Goal: Task Accomplishment & Management: Manage account settings

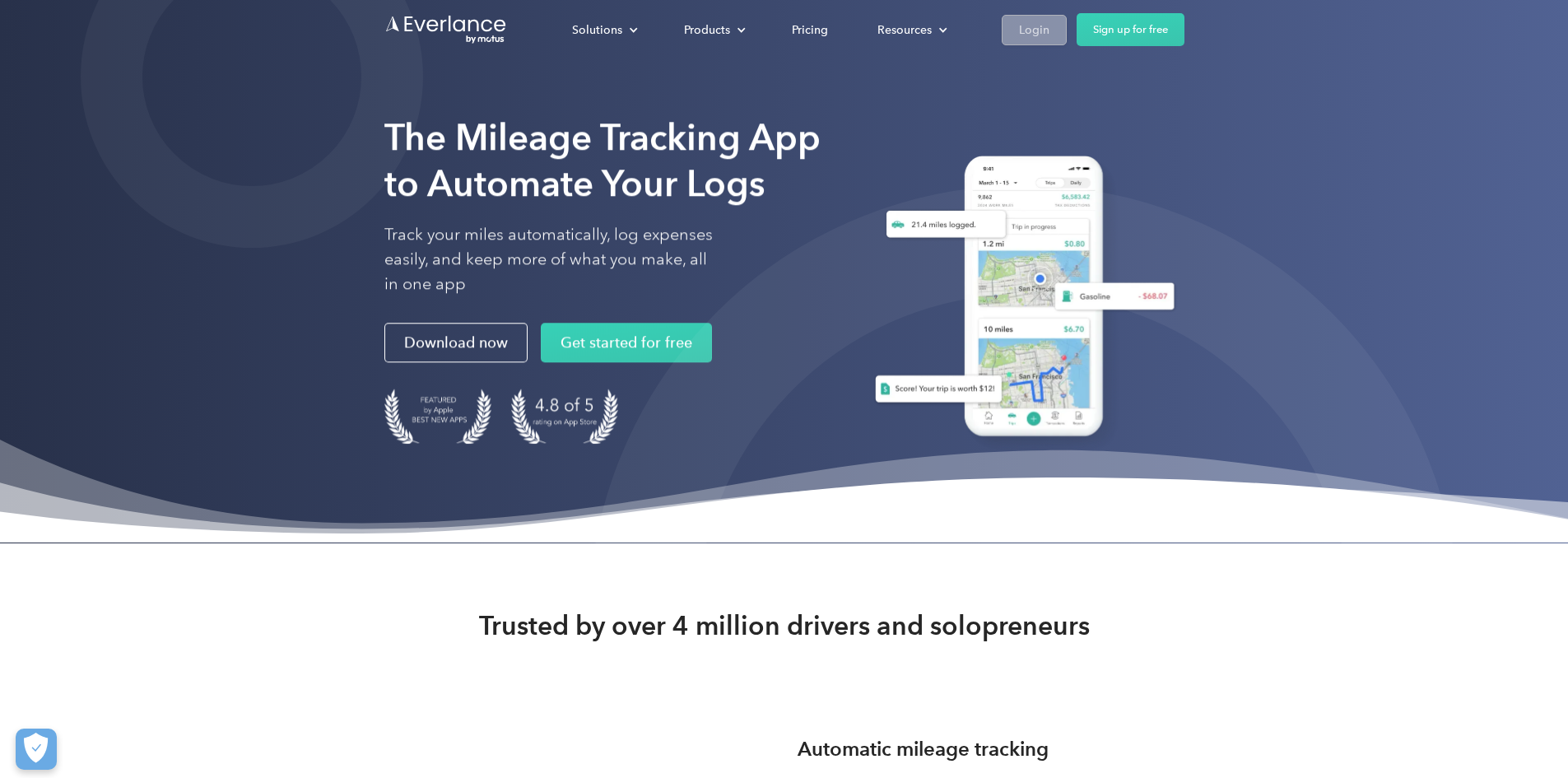
click at [1049, 35] on div "Login" at bounding box center [1034, 30] width 30 height 21
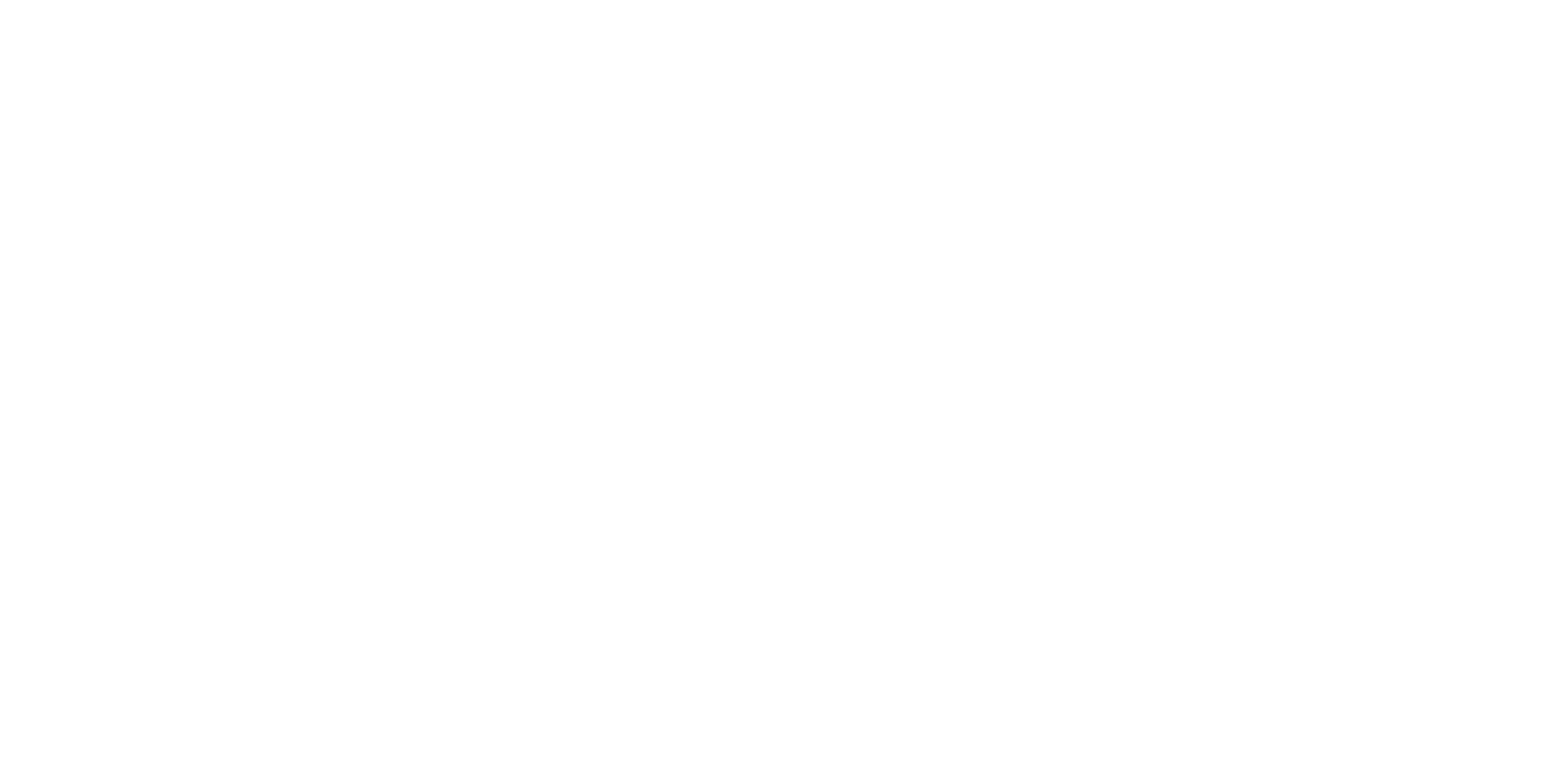
click at [1215, 35] on html at bounding box center [780, 388] width 1560 height 776
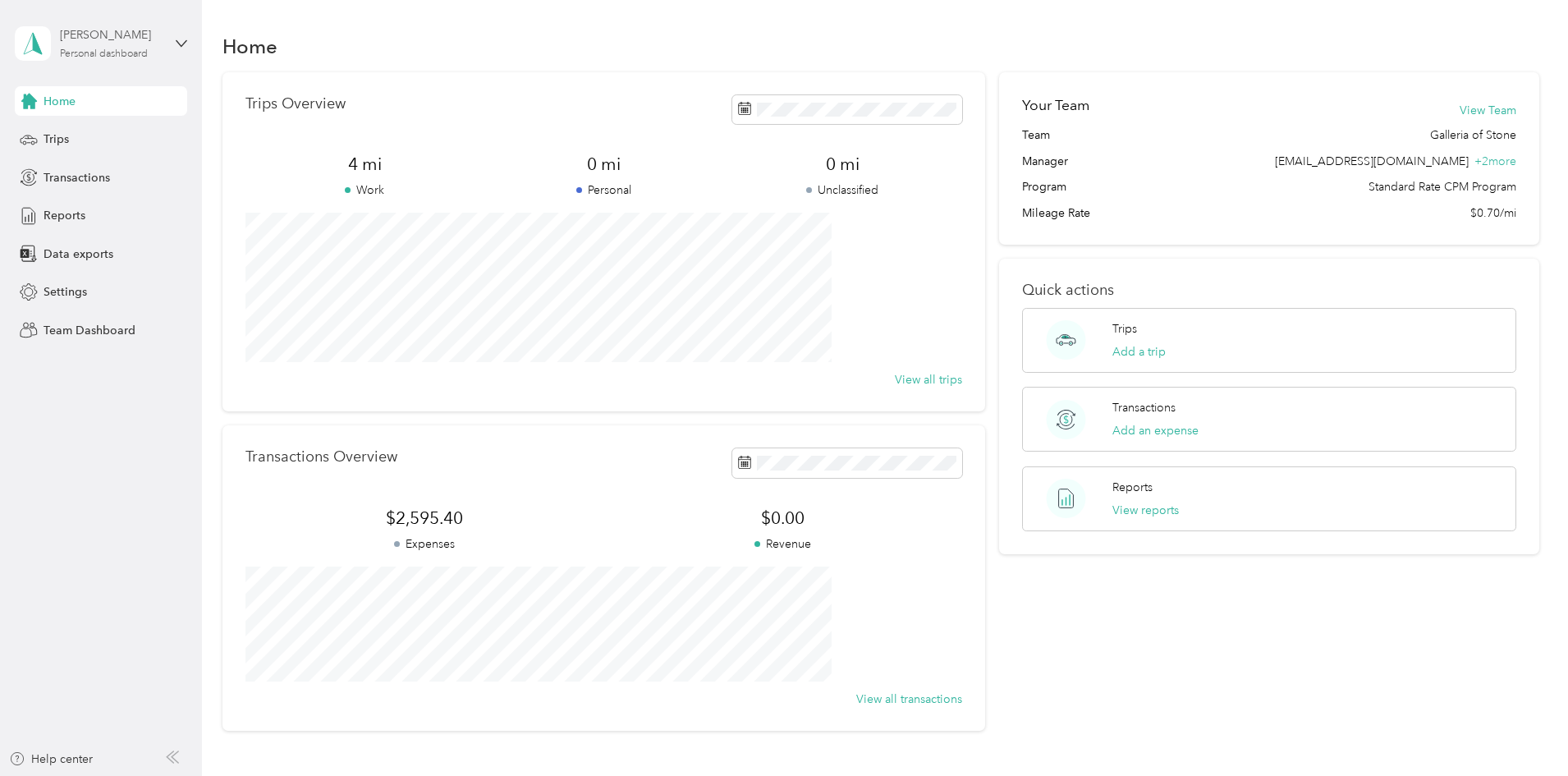
click at [105, 49] on div "Personal dashboard" at bounding box center [104, 54] width 88 height 10
click at [106, 133] on div "Team dashboard" at bounding box center [74, 135] width 88 height 17
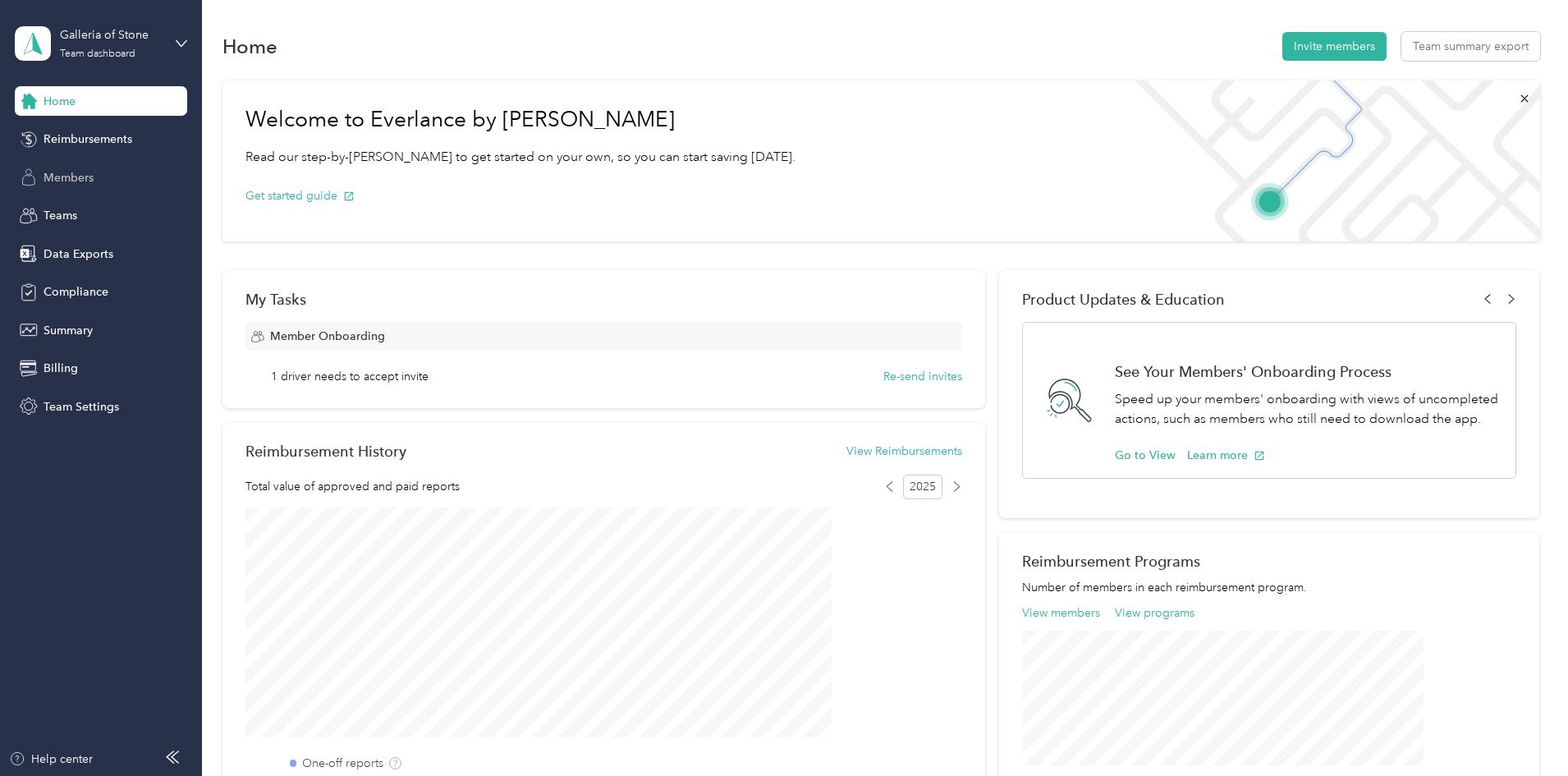
click at [78, 178] on span "Members" at bounding box center [68, 177] width 50 height 17
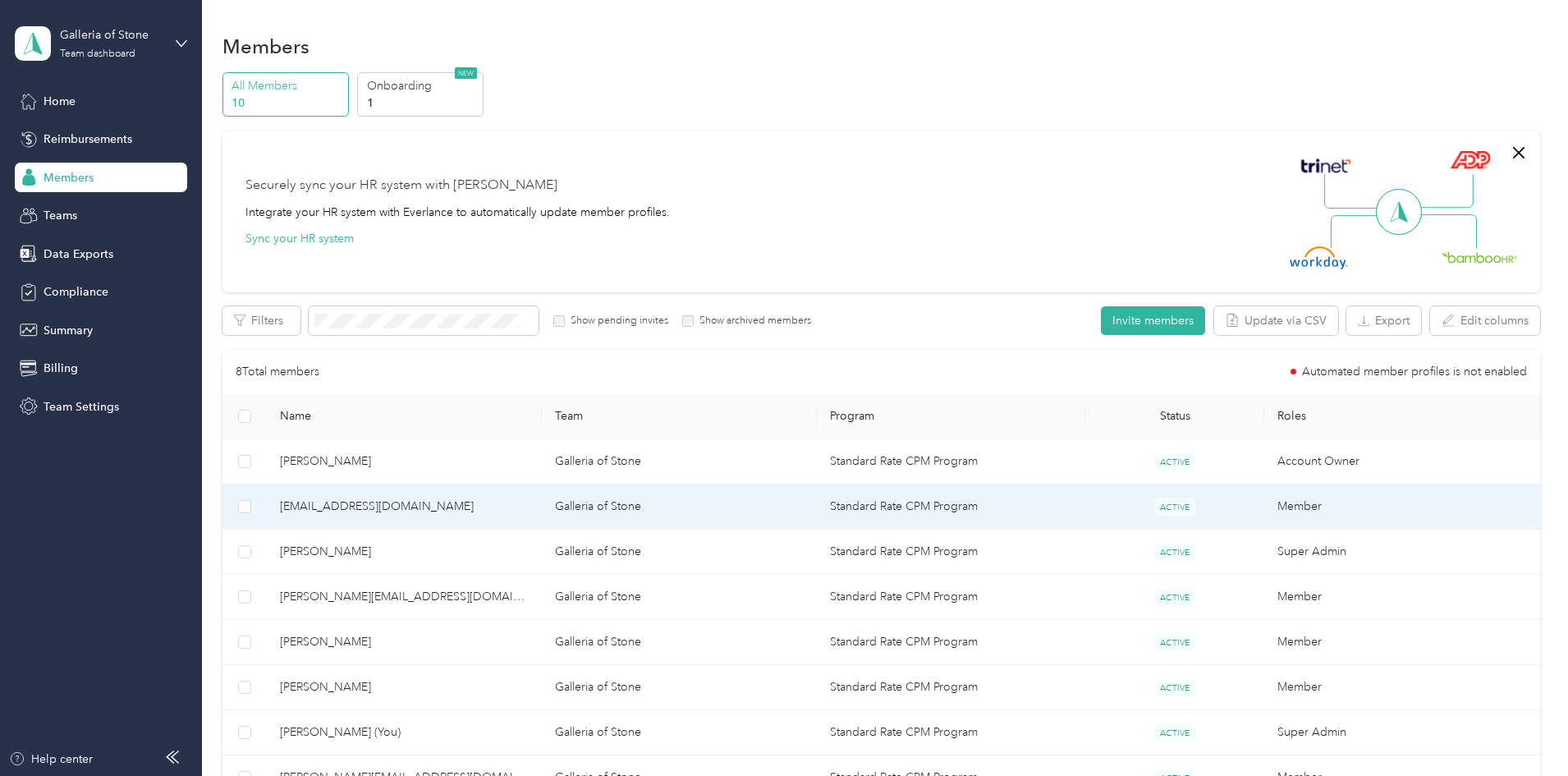
click at [466, 499] on span "melissaw@galleriaofstone.net" at bounding box center [405, 506] width 249 height 18
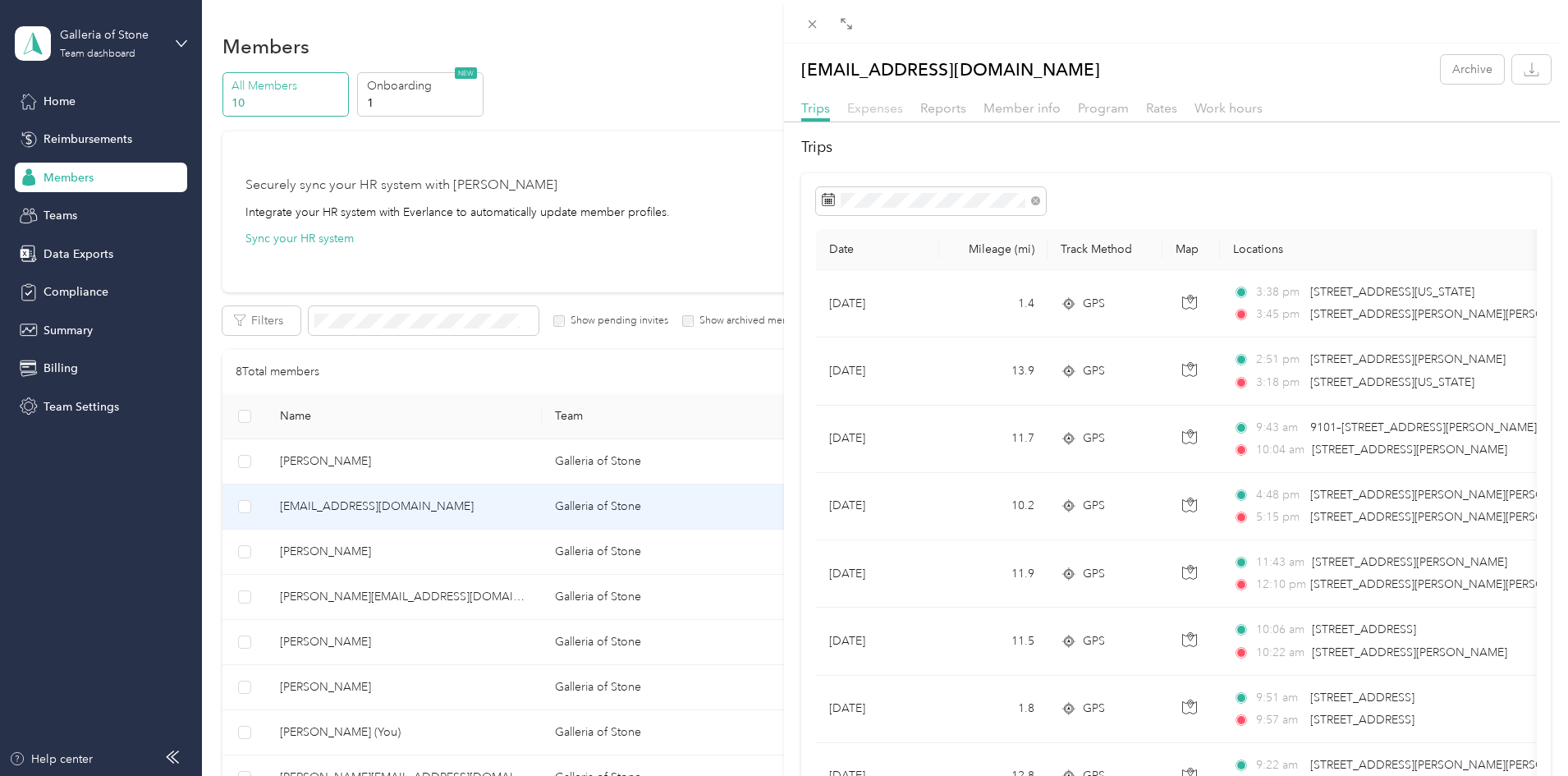
click at [880, 112] on span "Expenses" at bounding box center [875, 108] width 56 height 16
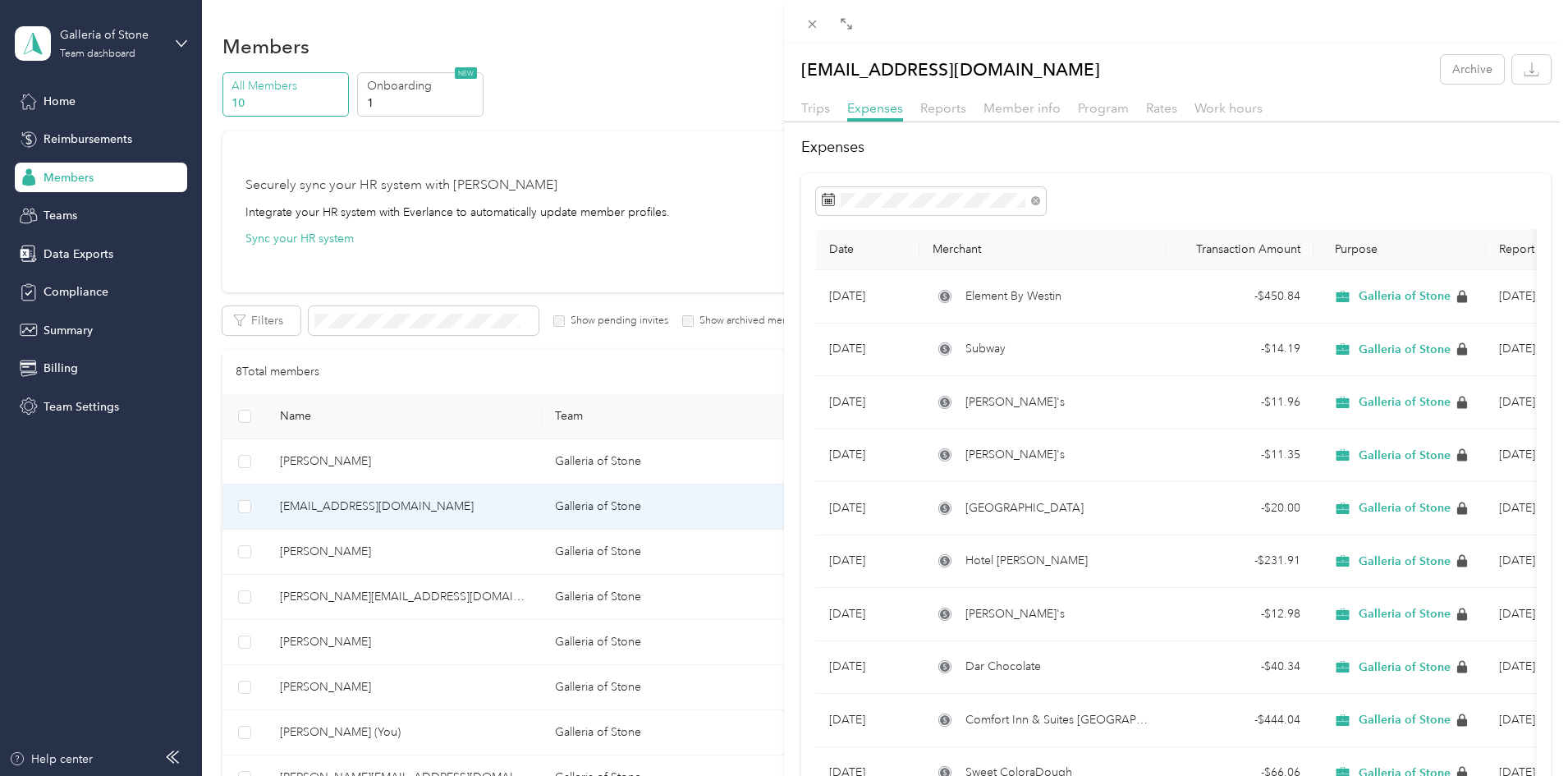
click at [415, 554] on div "melissaw@galleriaofstone.net Archive Trips Expenses Reports Member info Program…" at bounding box center [784, 388] width 1568 height 776
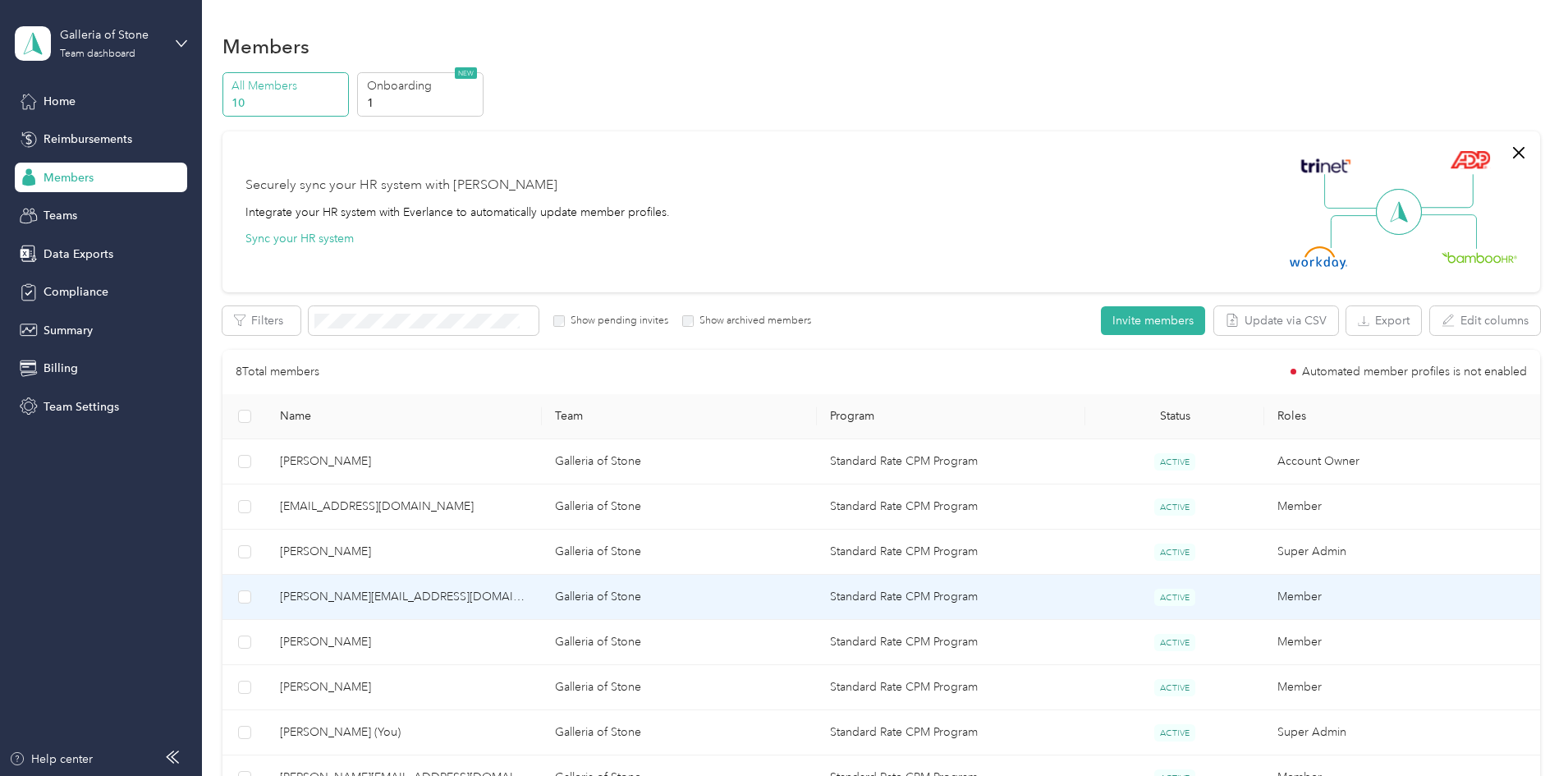
click at [427, 594] on span "kelly@galleriaofstone.net" at bounding box center [405, 596] width 249 height 18
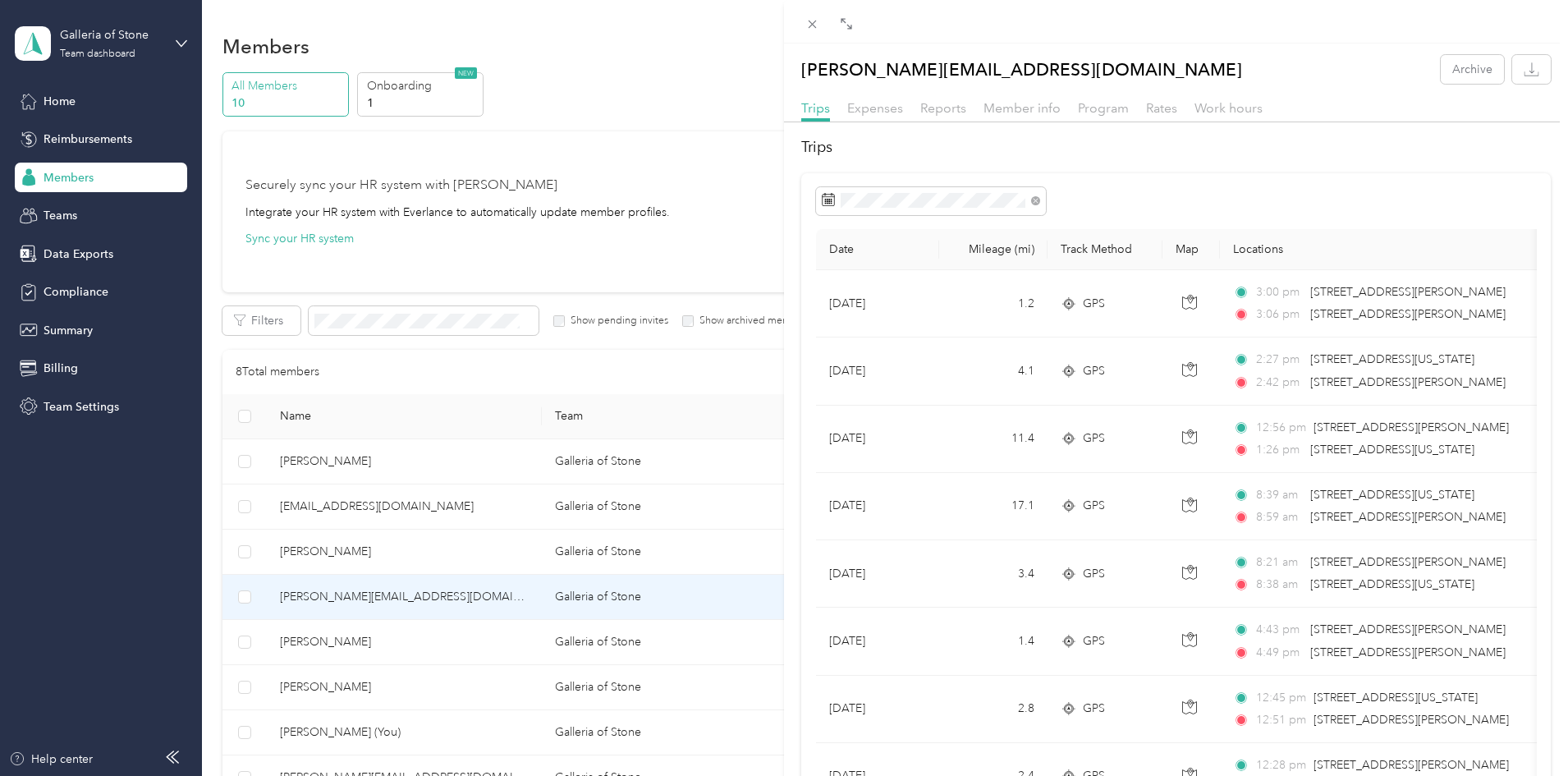
click at [432, 640] on div "kelly@galleriaofstone.net Archive Trips Expenses Reports Member info Program Ra…" at bounding box center [784, 388] width 1568 height 776
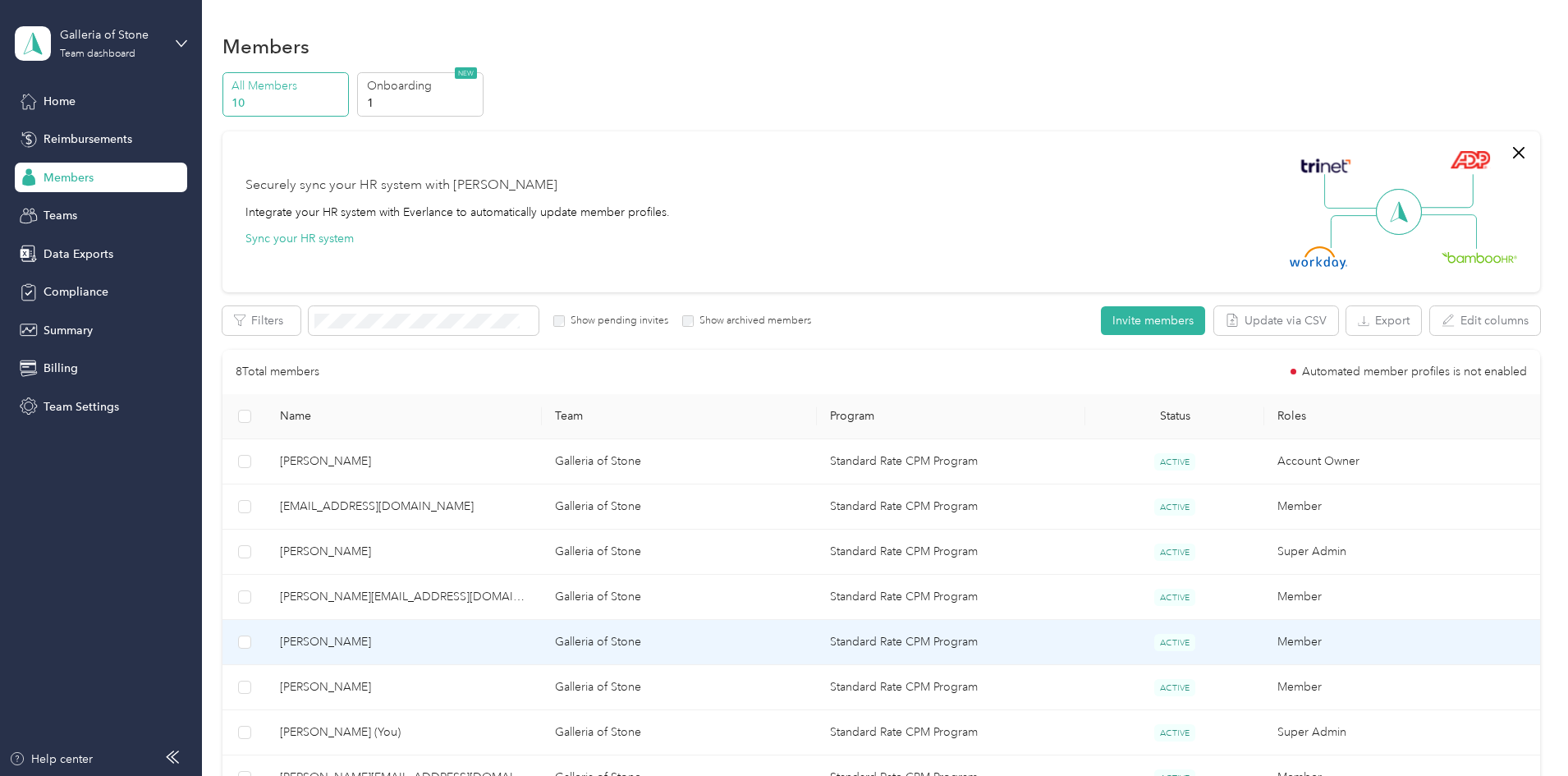
click at [418, 645] on span "Jamal Ravan" at bounding box center [405, 642] width 249 height 18
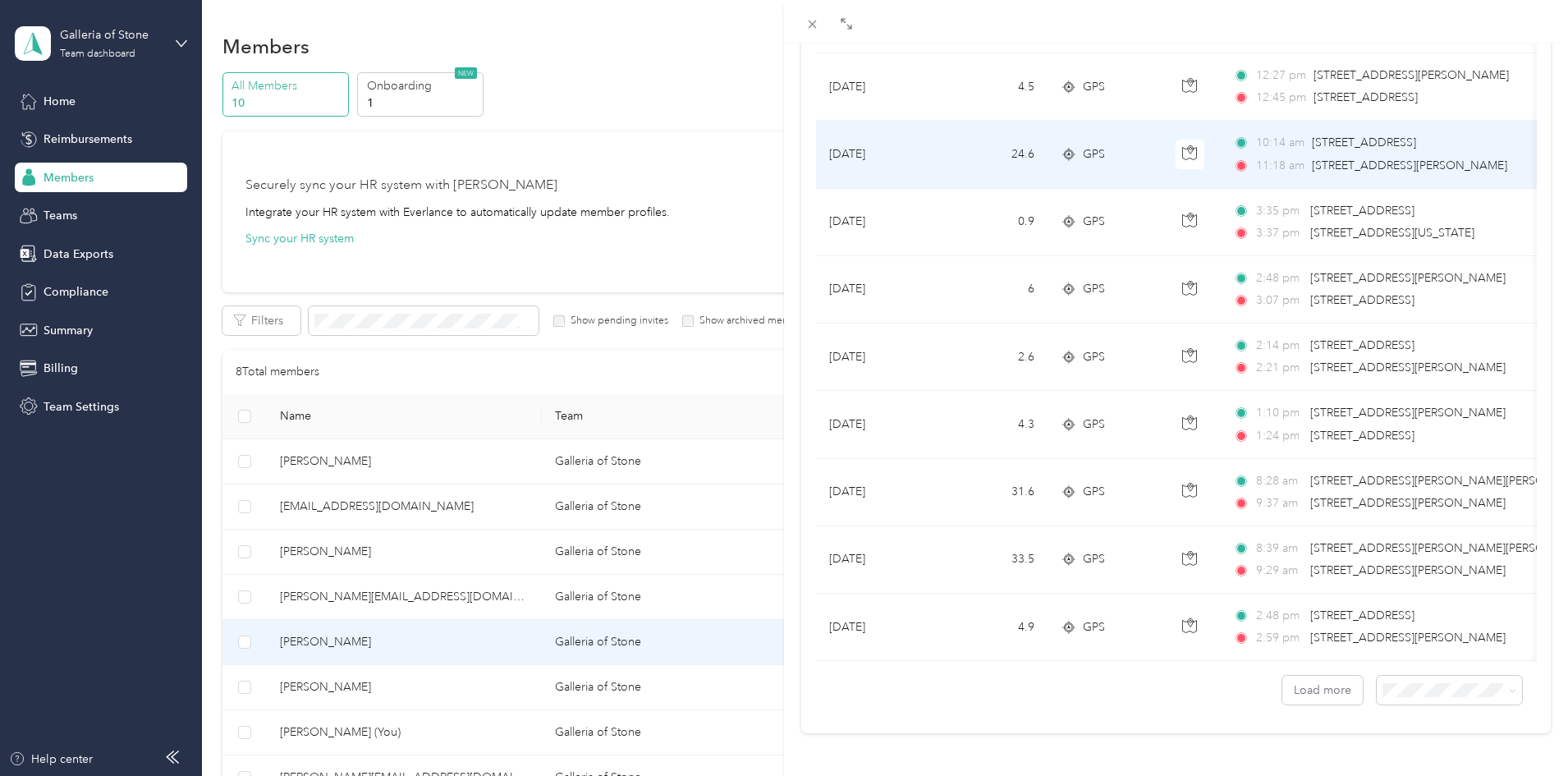
scroll to position [1322, 0]
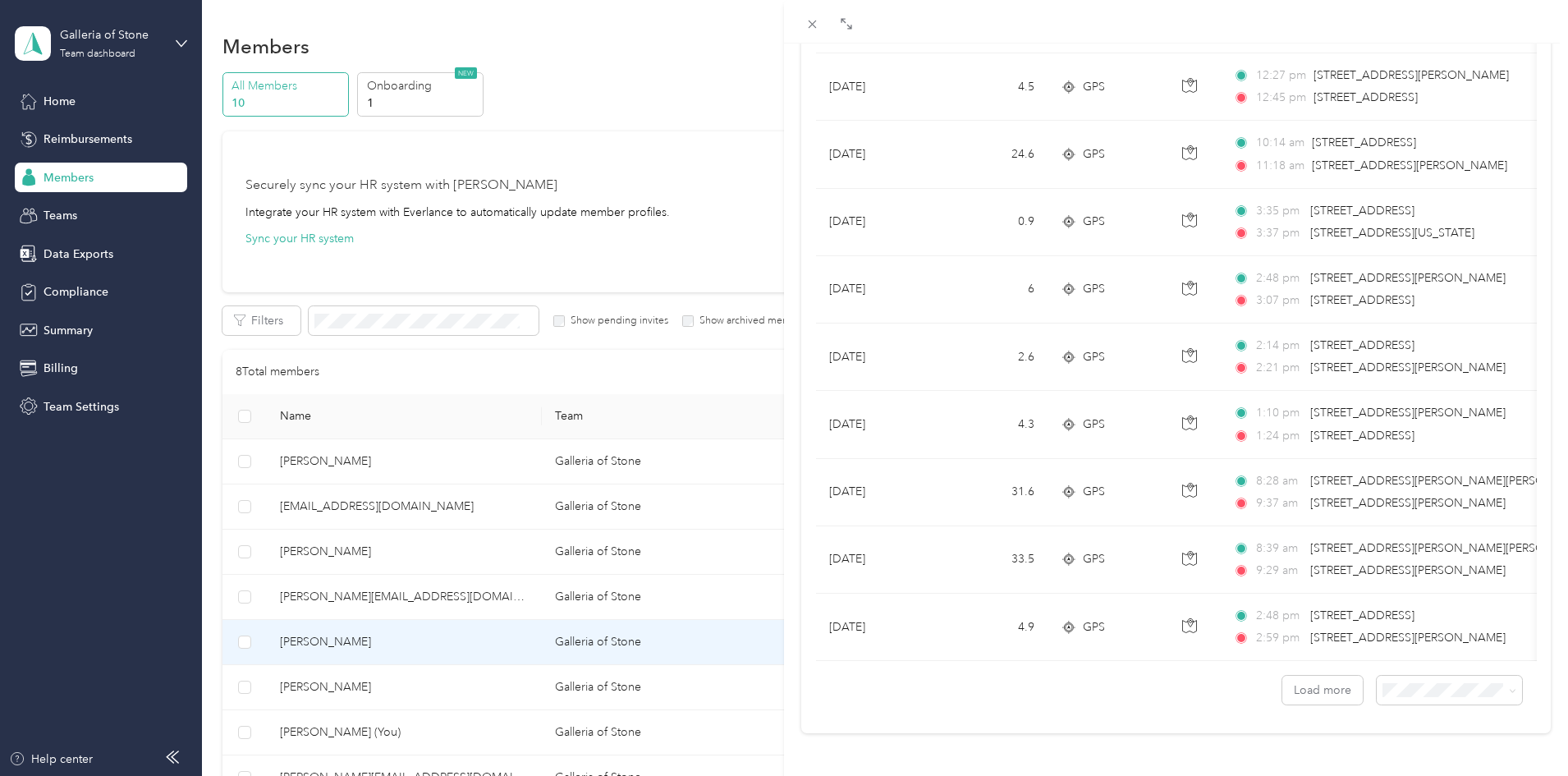
click at [444, 682] on div "Jamal Ravan Archive Trips Expenses Reports Member info Program Rates Work hours…" at bounding box center [784, 388] width 1568 height 776
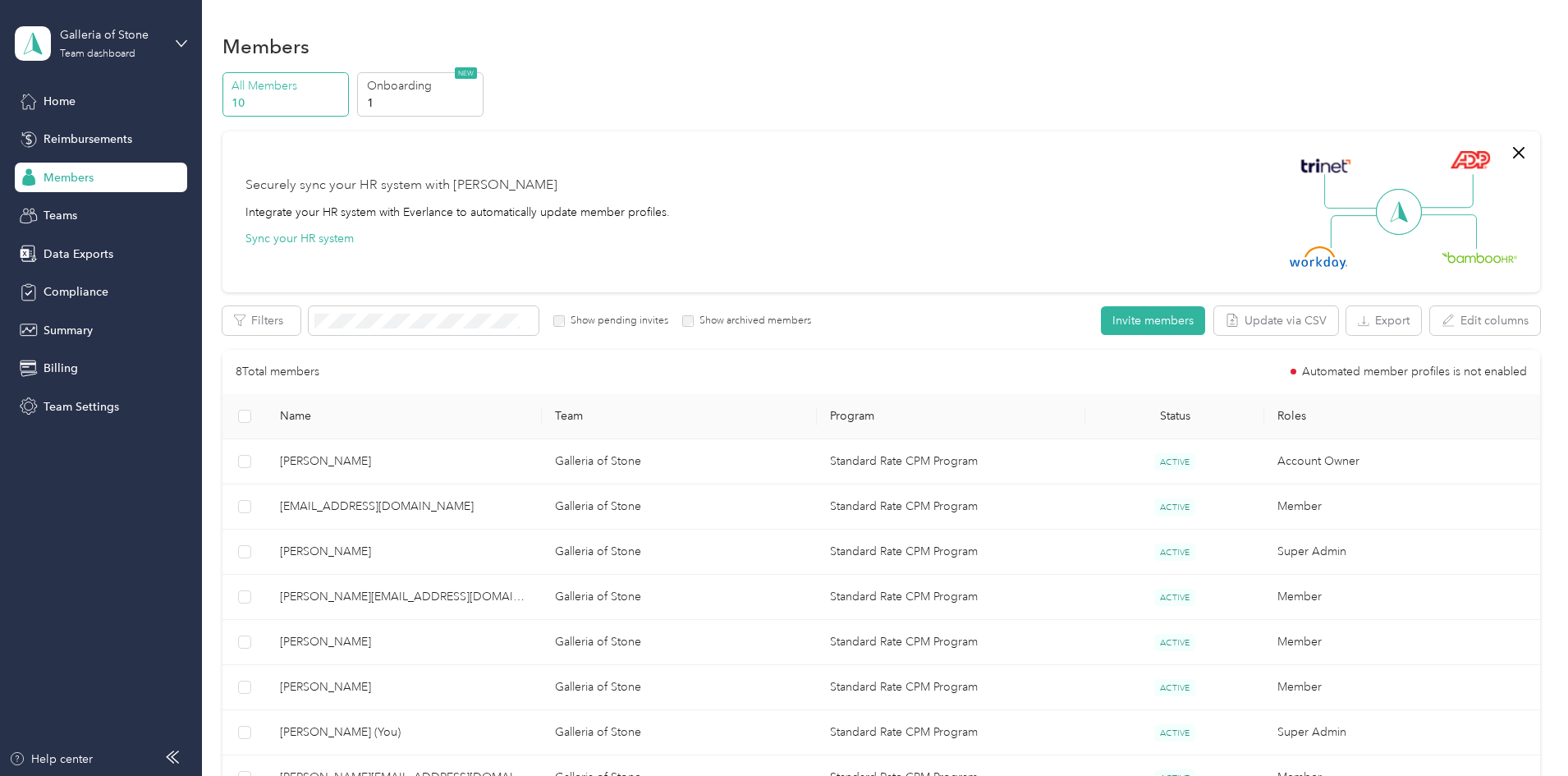
scroll to position [52, 0]
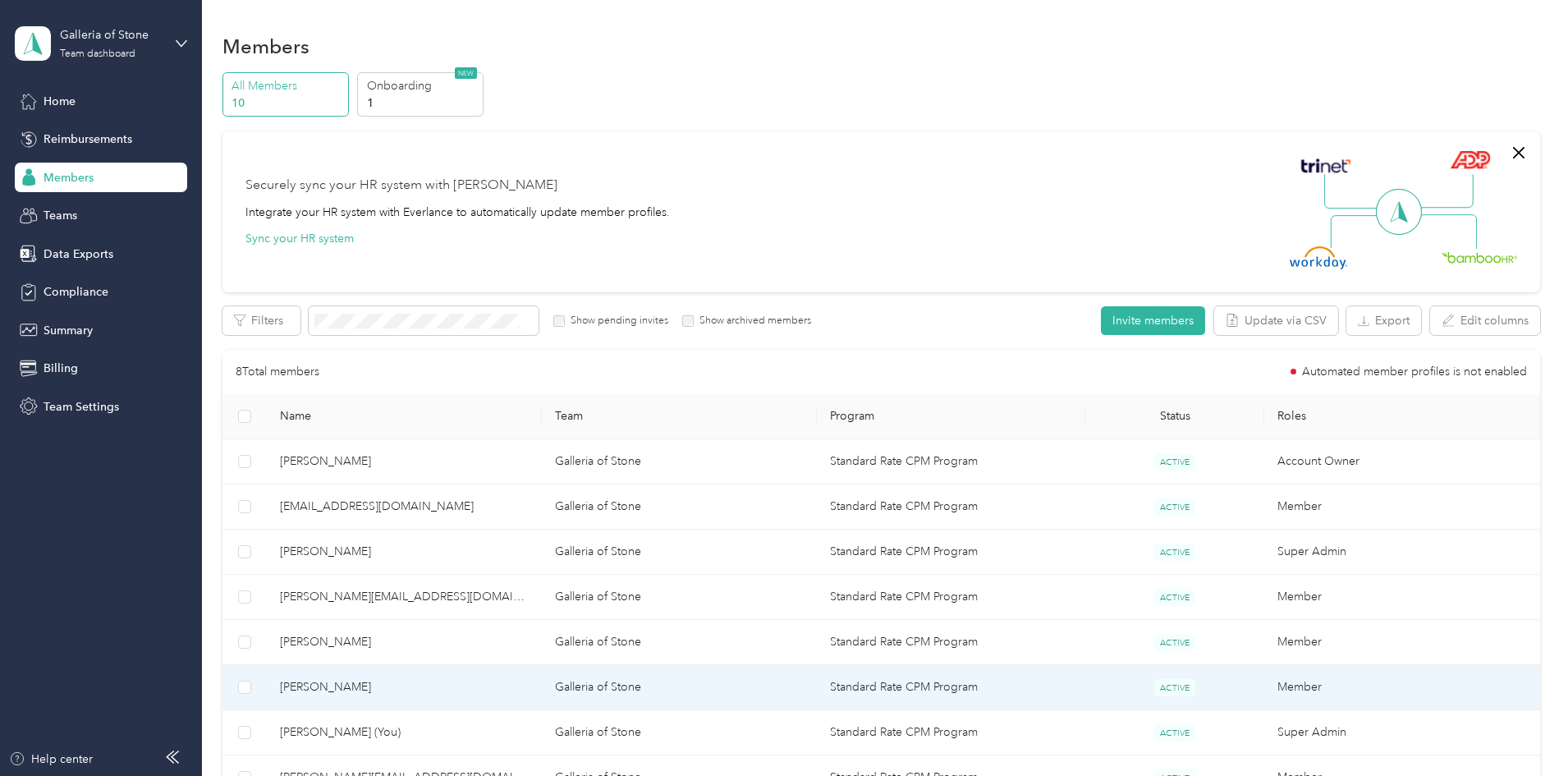
click at [441, 684] on span "Jennifer Dallmann" at bounding box center [405, 687] width 249 height 18
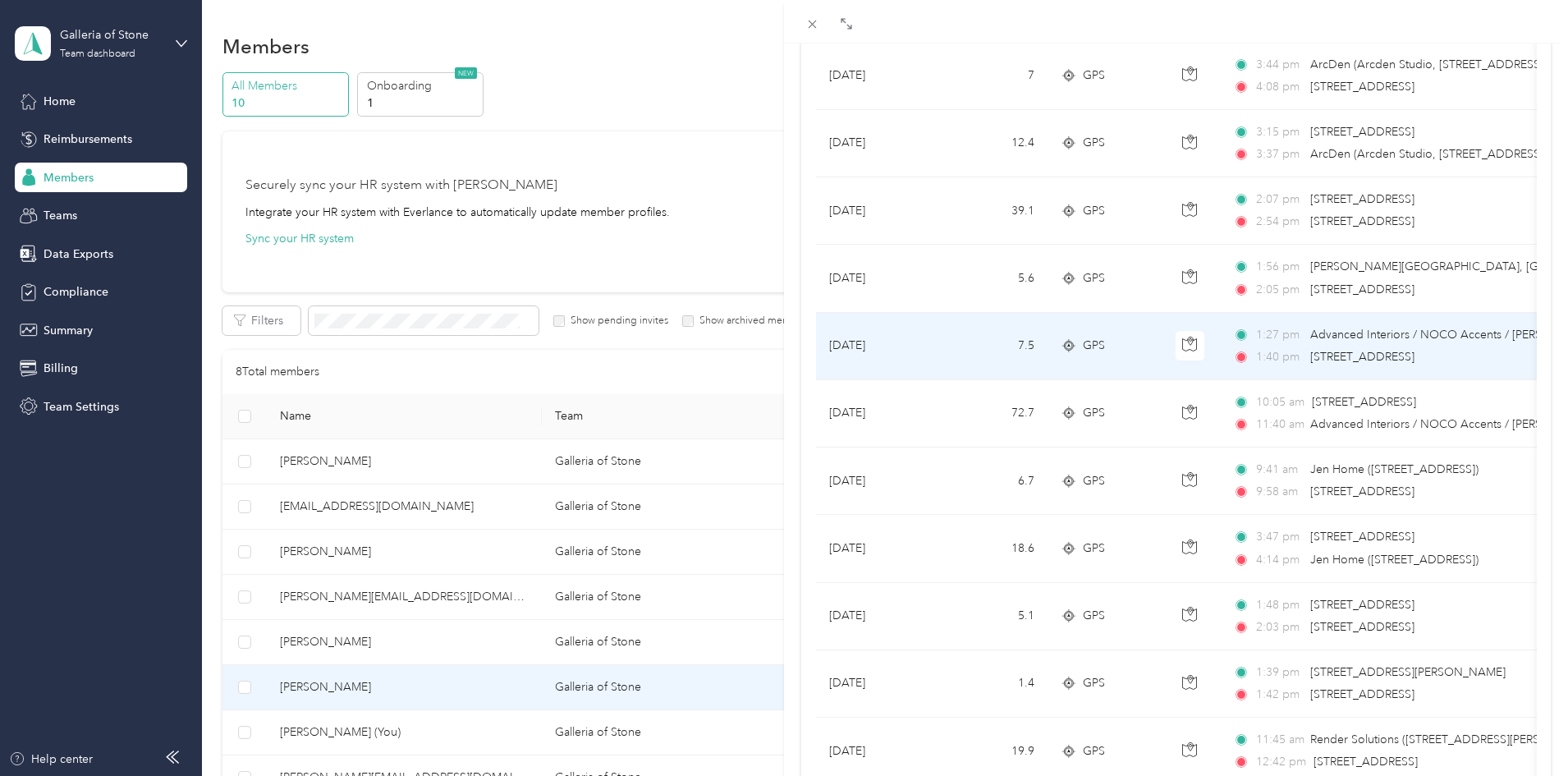
scroll to position [410, 0]
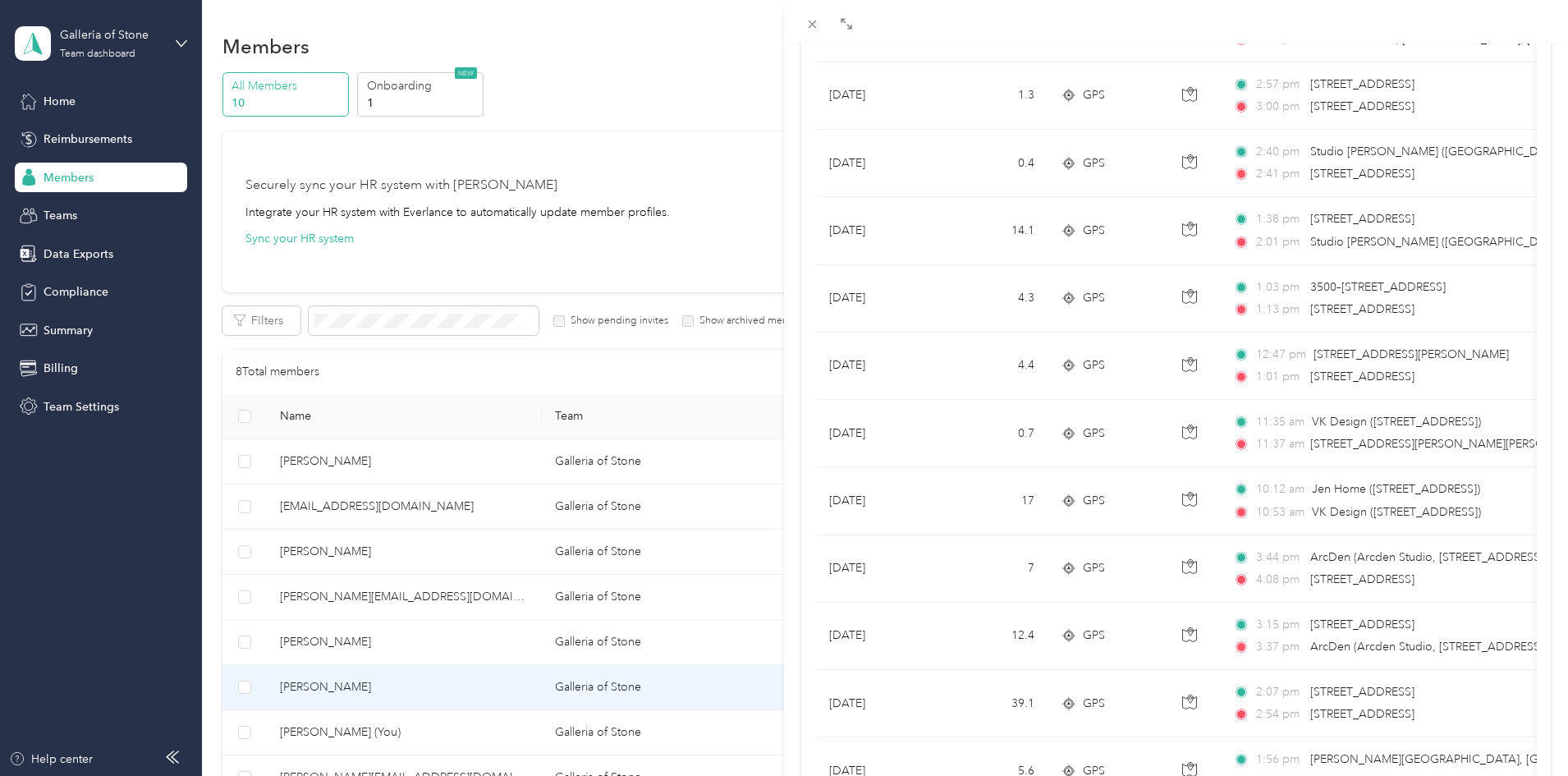
click at [456, 730] on div "Jennifer Dallmann Archive Trips Expenses Reports Member info Program Rates Work…" at bounding box center [784, 388] width 1568 height 776
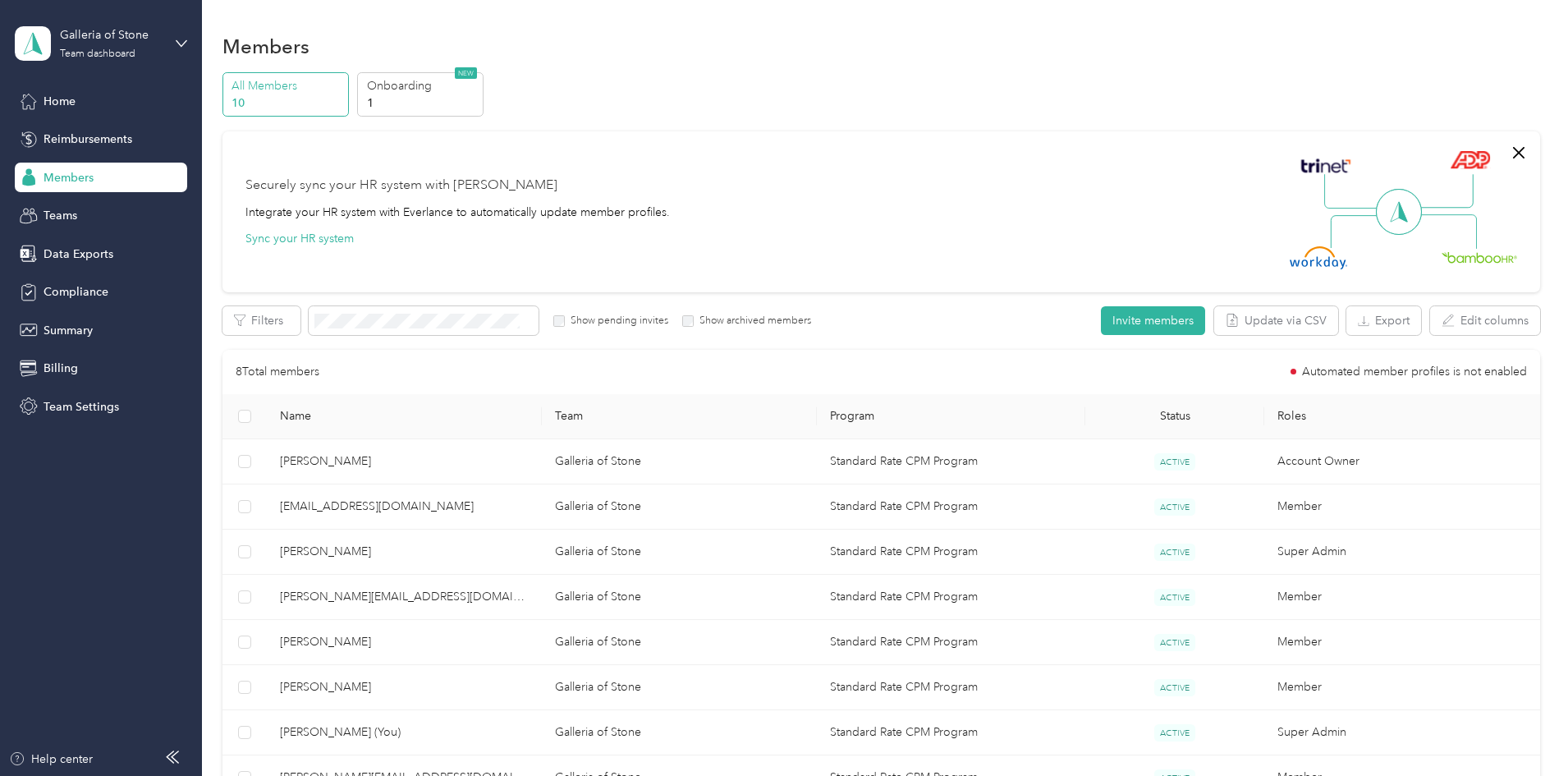
scroll to position [52, 0]
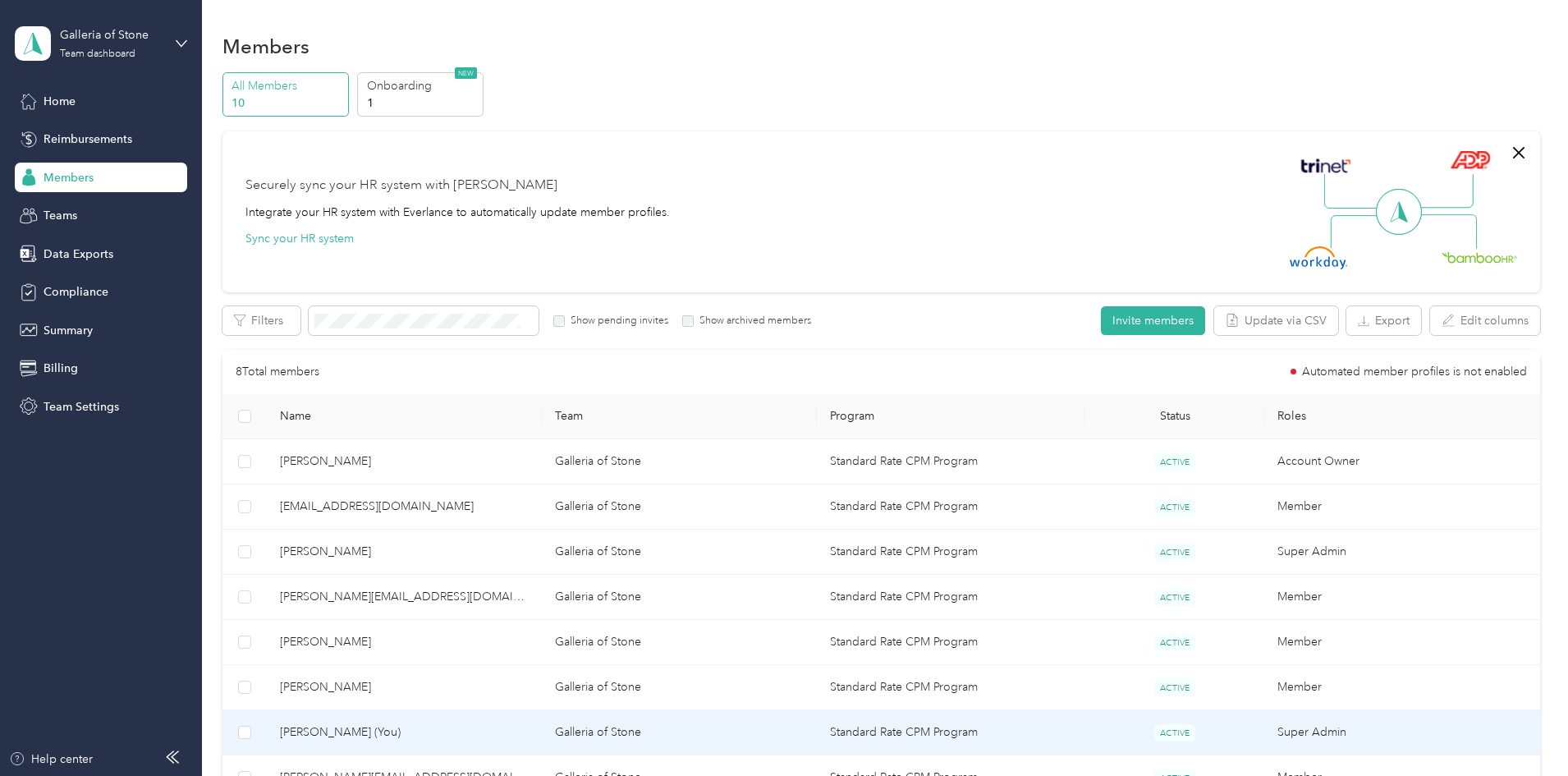
click at [456, 730] on span "Jennifer DeGutes (You)" at bounding box center [405, 732] width 249 height 18
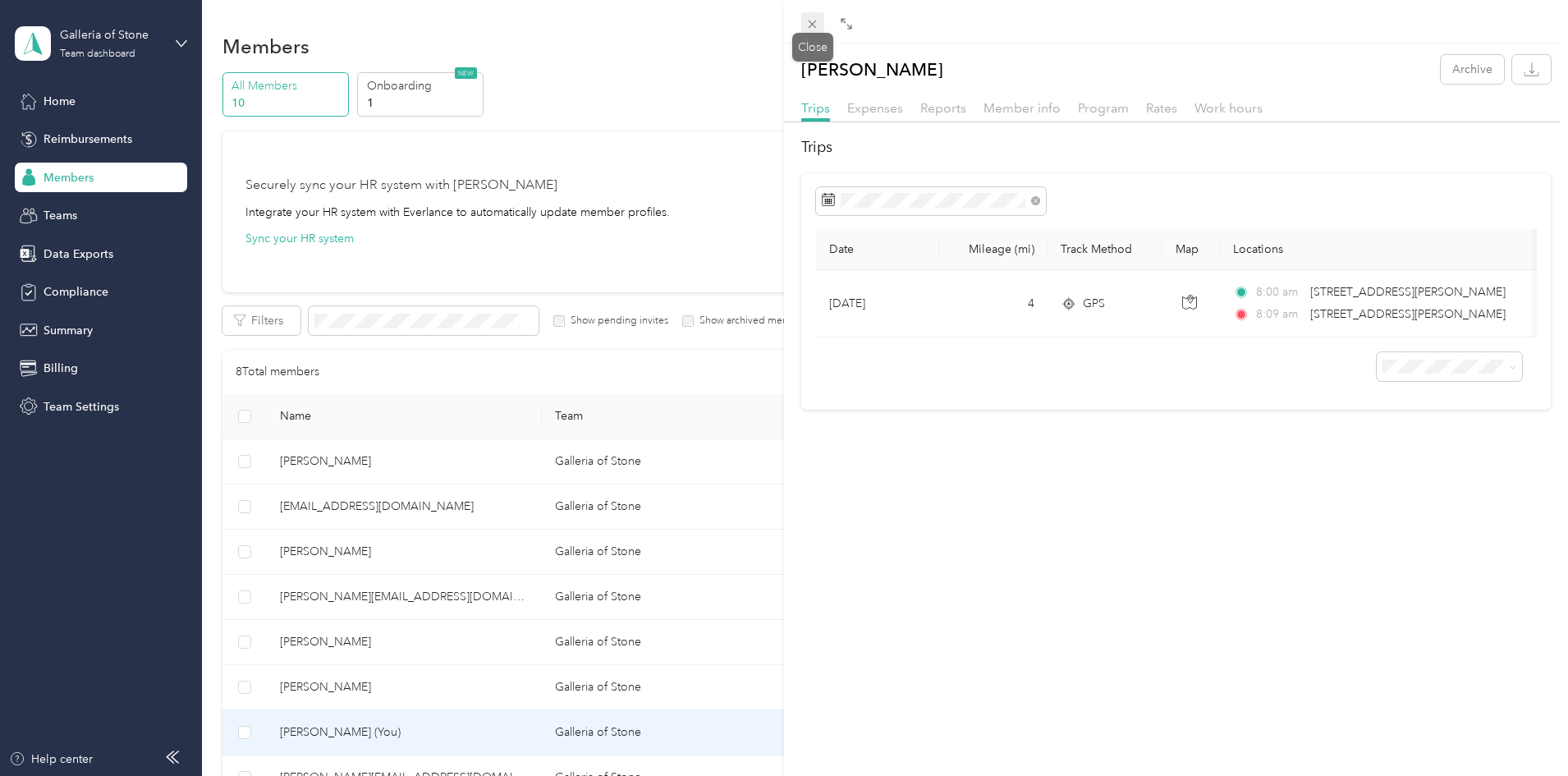
click at [813, 24] on icon at bounding box center [813, 24] width 8 height 8
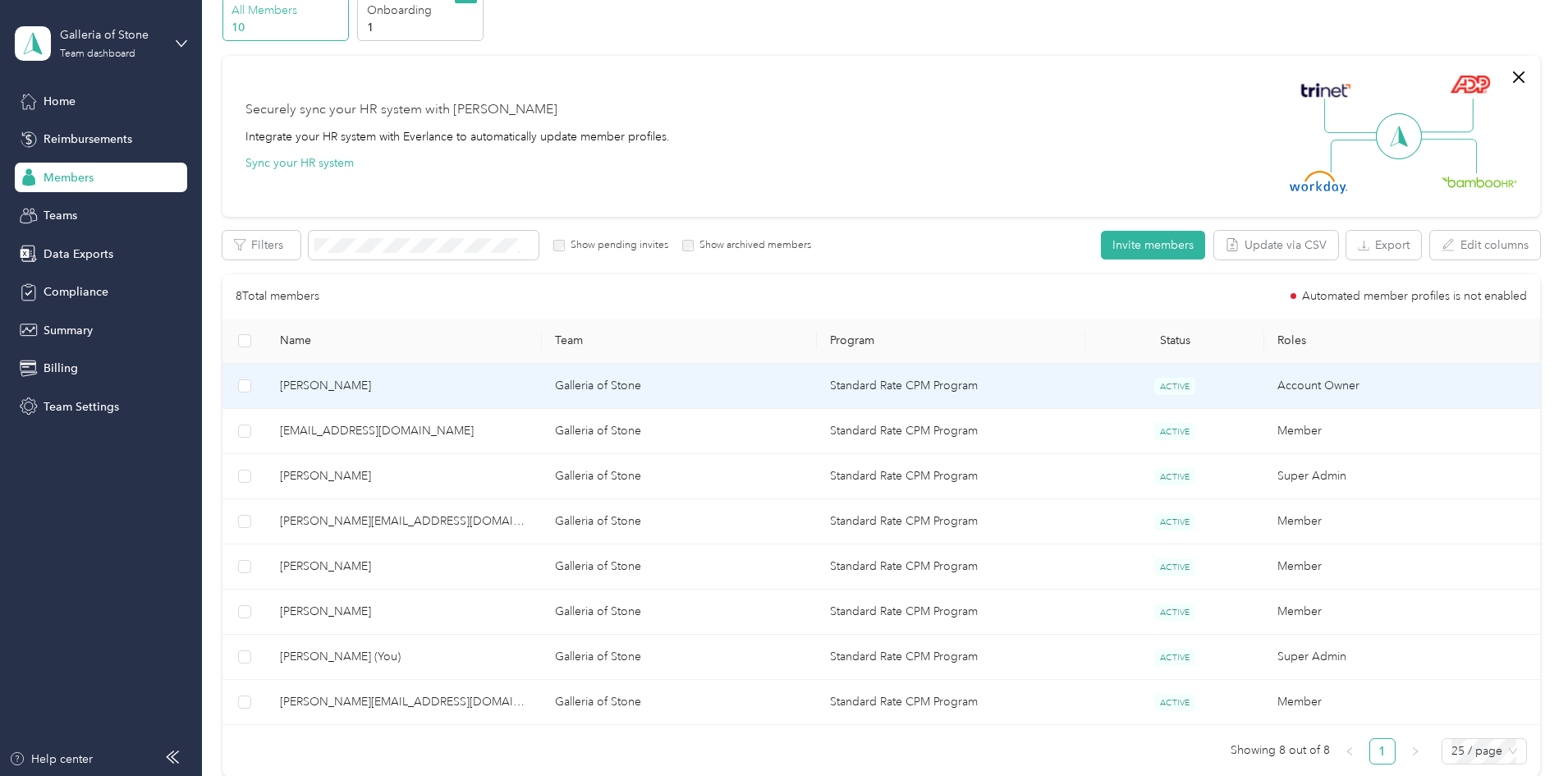
scroll to position [261, 0]
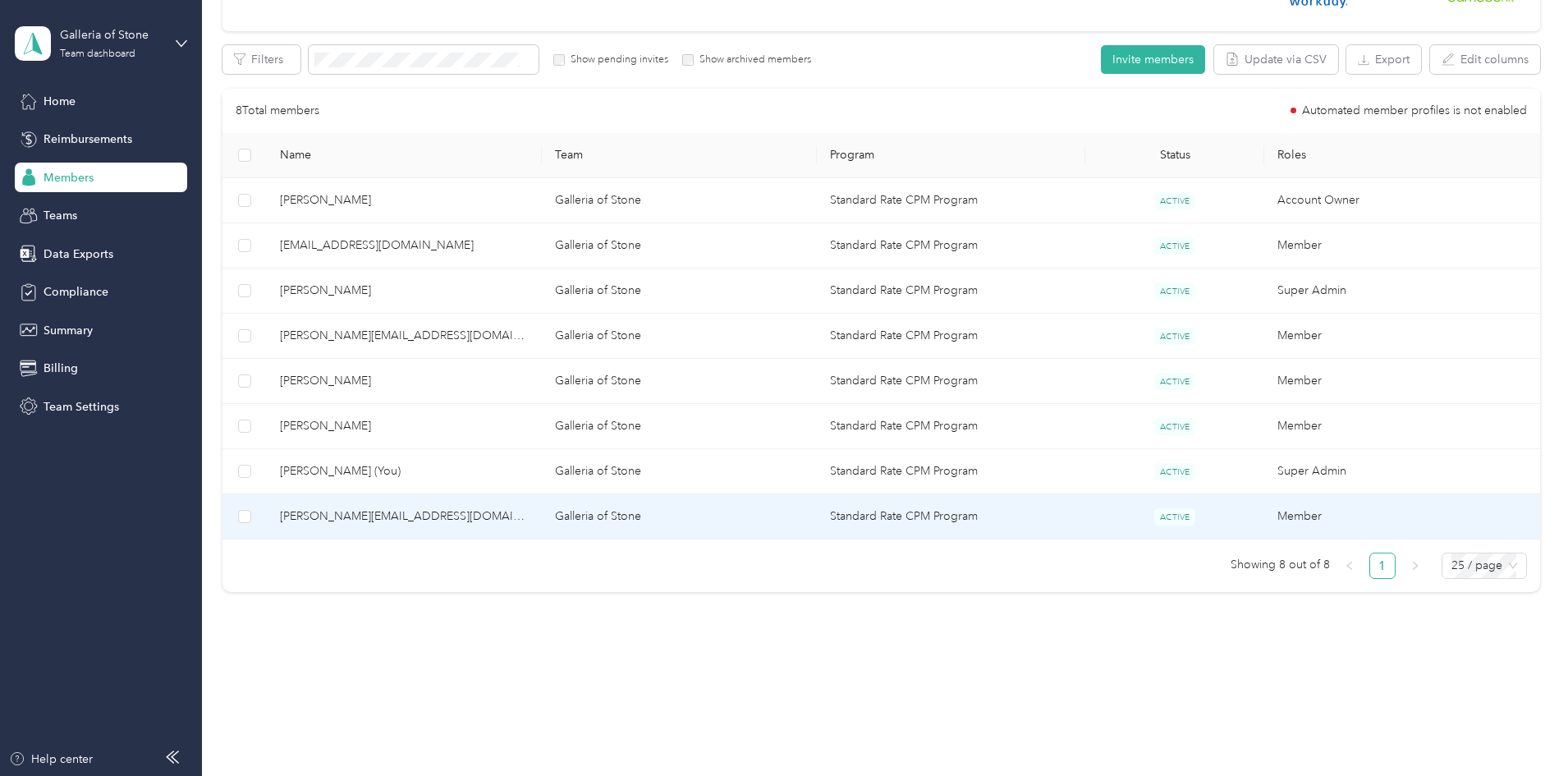
click at [452, 512] on span "brian@galleriaofstone.net" at bounding box center [405, 516] width 249 height 18
